Goal: Task Accomplishment & Management: Manage account settings

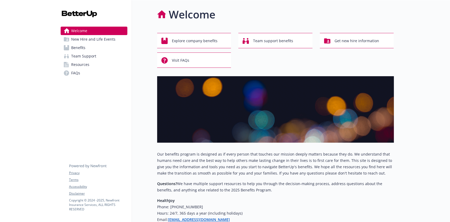
click at [76, 49] on span "Benefits" at bounding box center [78, 48] width 14 height 8
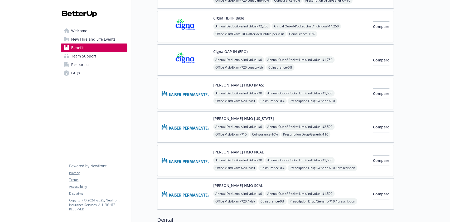
scroll to position [106, 0]
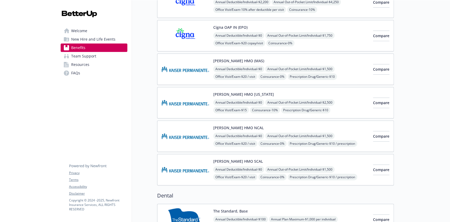
click at [271, 60] on div "Kaiser HMO (MAS) Annual Deductible/Individual - $0 Annual Out-of-Pocket Limit/I…" at bounding box center [292, 69] width 156 height 22
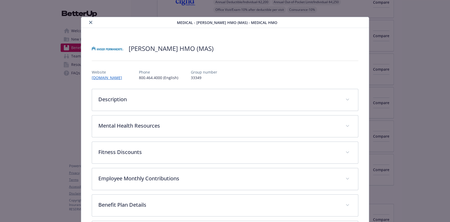
scroll to position [16, 0]
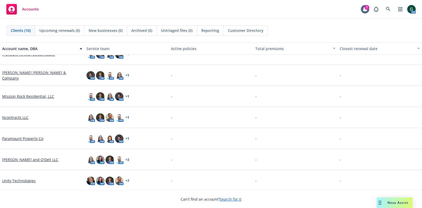
scroll to position [76, 0]
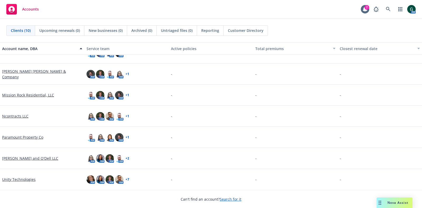
click at [20, 177] on link "Unity Technologies" at bounding box center [19, 180] width 34 height 6
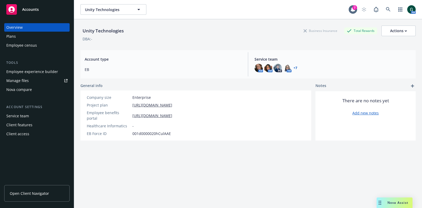
click at [32, 72] on div "Employee experience builder" at bounding box center [32, 72] width 52 height 8
click at [38, 70] on div "Employee experience builder" at bounding box center [32, 72] width 52 height 8
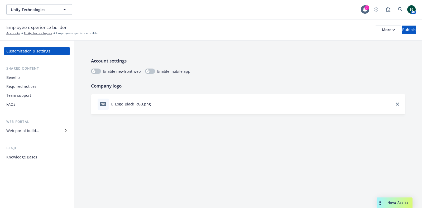
click at [32, 89] on div "Required notices" at bounding box center [21, 86] width 30 height 8
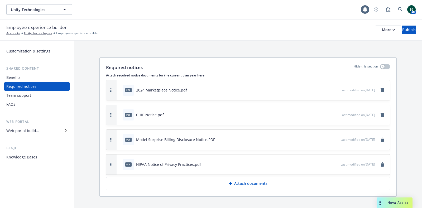
click at [31, 76] on div "Benefits" at bounding box center [36, 77] width 61 height 8
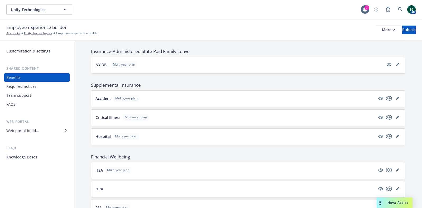
scroll to position [561, 0]
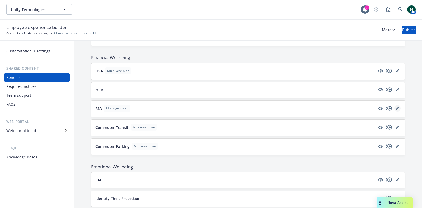
click at [395, 105] on link "editPencil" at bounding box center [398, 108] width 6 height 6
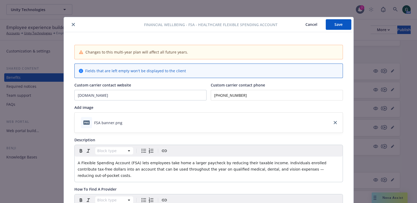
click at [72, 24] on icon "close" at bounding box center [73, 24] width 3 height 3
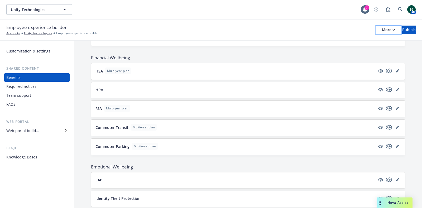
click at [382, 30] on div "More" at bounding box center [388, 30] width 13 height 8
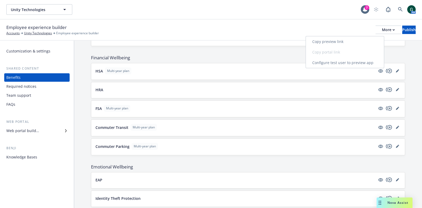
click at [349, 41] on link "Copy preview link" at bounding box center [345, 41] width 78 height 11
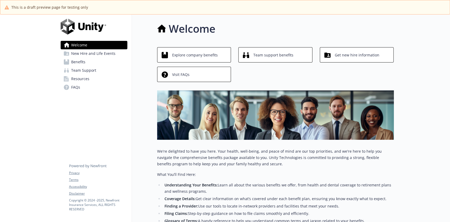
click at [103, 62] on link "Benefits" at bounding box center [94, 62] width 67 height 8
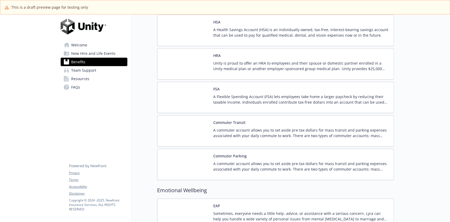
scroll to position [874, 0]
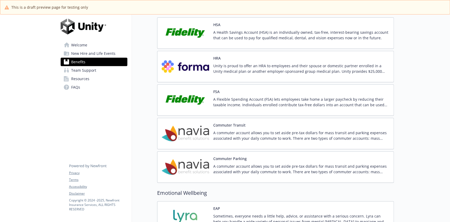
click at [286, 97] on p "A Flexible Spending Account (FSA) lets employees take home a larger paycheck by…" at bounding box center [302, 102] width 176 height 11
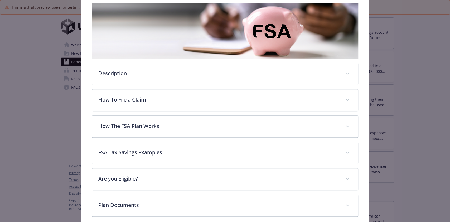
scroll to position [192, 0]
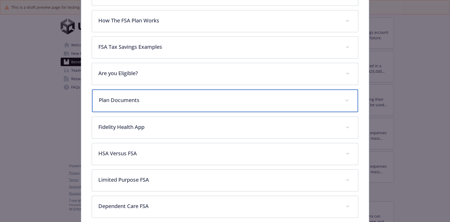
click at [336, 99] on div "Plan Documents" at bounding box center [225, 100] width 266 height 23
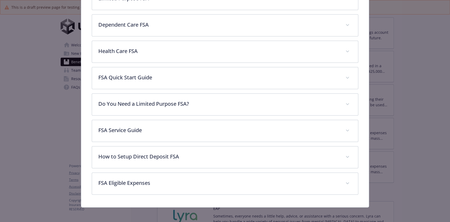
scroll to position [404, 0]
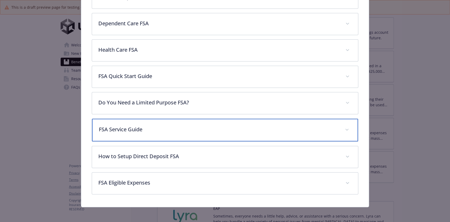
click at [309, 127] on p "FSA Service Guide" at bounding box center [219, 130] width 240 height 8
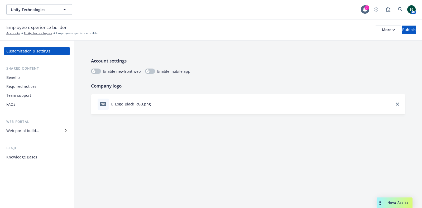
click at [25, 78] on div "Benefits" at bounding box center [36, 77] width 61 height 8
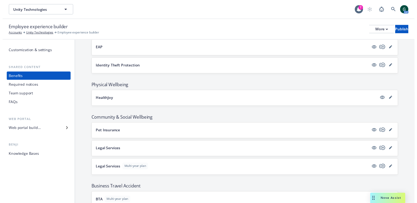
scroll to position [594, 0]
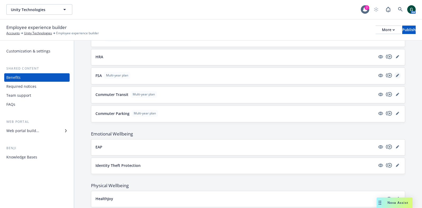
click at [396, 74] on icon "editPencil" at bounding box center [397, 75] width 3 height 3
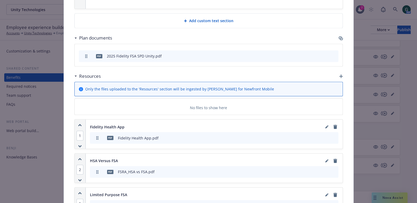
scroll to position [610, 0]
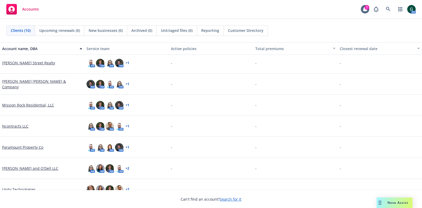
scroll to position [76, 0]
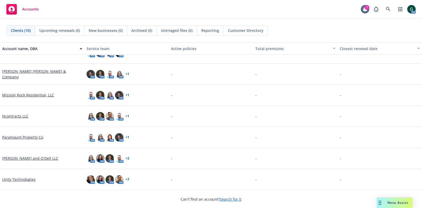
click at [28, 181] on link "Unity Technologies" at bounding box center [19, 180] width 34 height 6
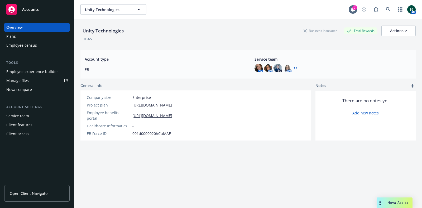
click at [39, 70] on div "Employee experience builder" at bounding box center [32, 72] width 52 height 8
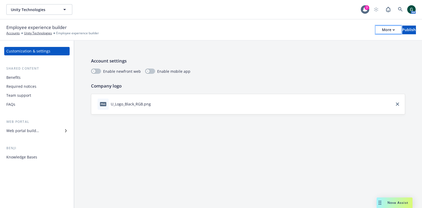
click at [382, 30] on div "More" at bounding box center [388, 30] width 13 height 8
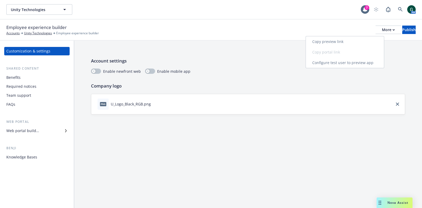
click at [319, 39] on link "Copy preview link" at bounding box center [345, 41] width 78 height 11
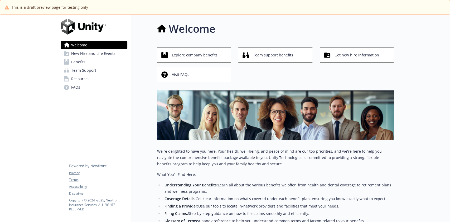
click at [99, 60] on link "Benefits" at bounding box center [94, 62] width 67 height 8
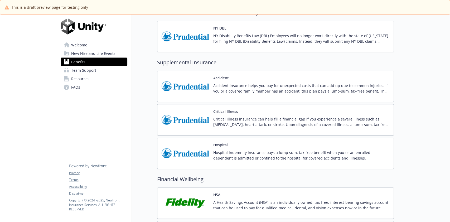
scroll to position [845, 0]
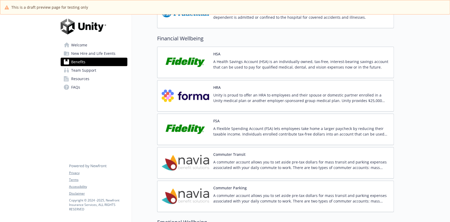
click at [313, 127] on p "A Flexible Spending Account (FSA) lets employees take home a larger paycheck by…" at bounding box center [302, 131] width 176 height 11
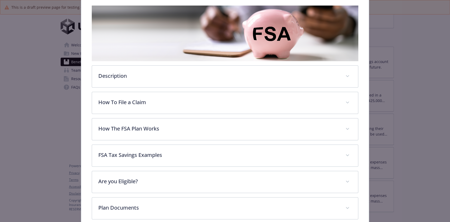
scroll to position [135, 0]
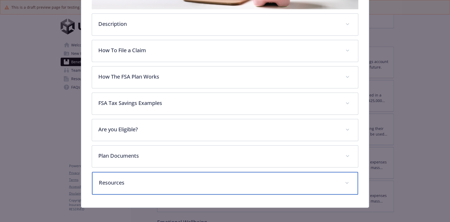
click at [343, 183] on span "details for plan Financial Wellbeing - FSA - Healthcare Flexible Spending Accou…" at bounding box center [347, 183] width 8 height 8
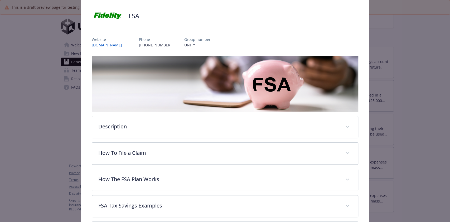
scroll to position [0, 0]
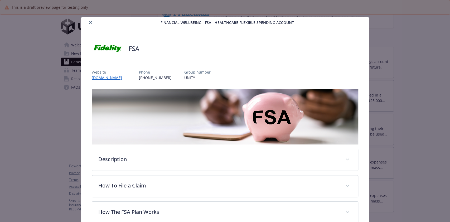
click at [90, 21] on icon "close" at bounding box center [90, 22] width 3 height 3
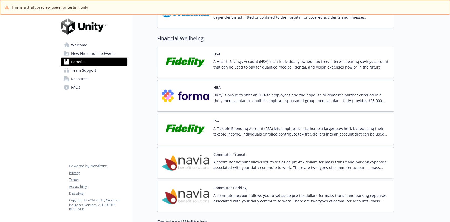
scroll to position [704, 0]
